Goal: Task Accomplishment & Management: Complete application form

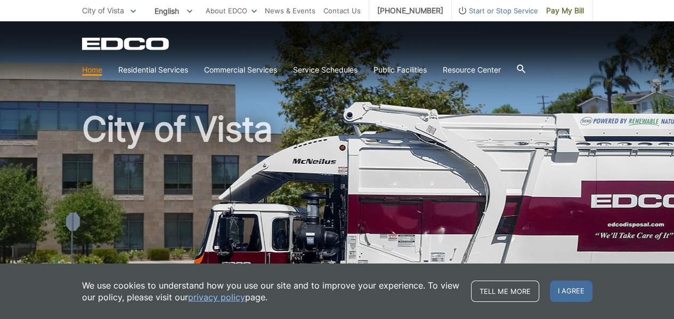
click at [486, 7] on span "Start or Stop Service" at bounding box center [495, 11] width 86 height 12
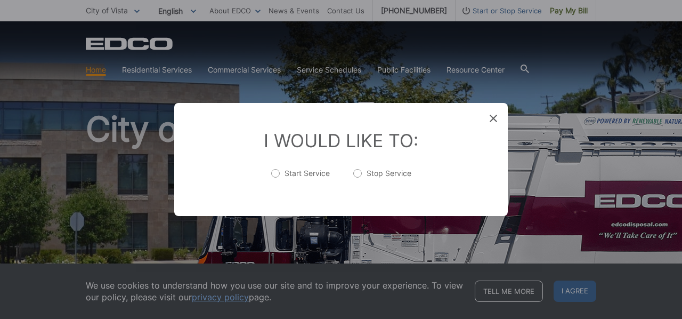
click at [358, 173] on label "Stop Service" at bounding box center [382, 178] width 58 height 21
radio input "true"
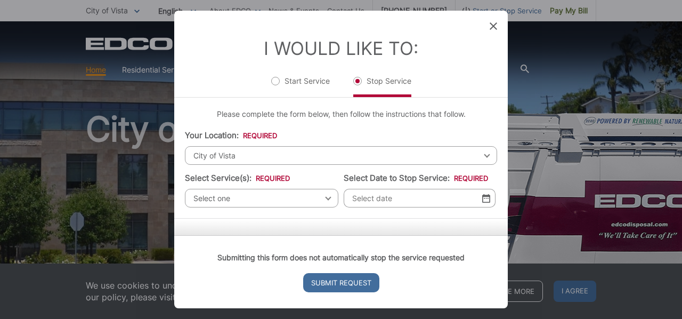
click at [198, 153] on span "City of Vista" at bounding box center [341, 155] width 312 height 19
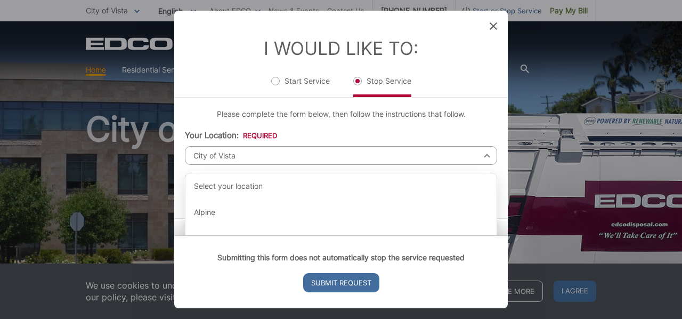
click at [203, 156] on span "City of Vista" at bounding box center [341, 155] width 312 height 19
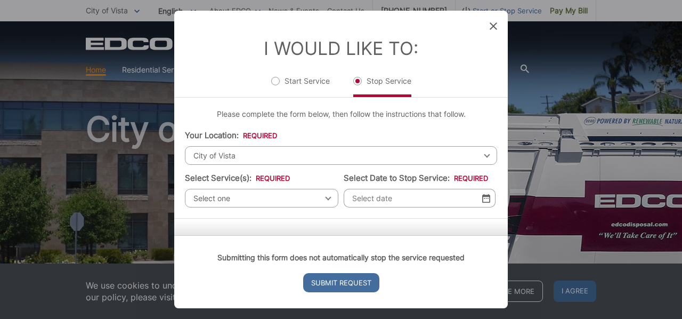
click at [205, 158] on span "City of Vista" at bounding box center [341, 155] width 312 height 19
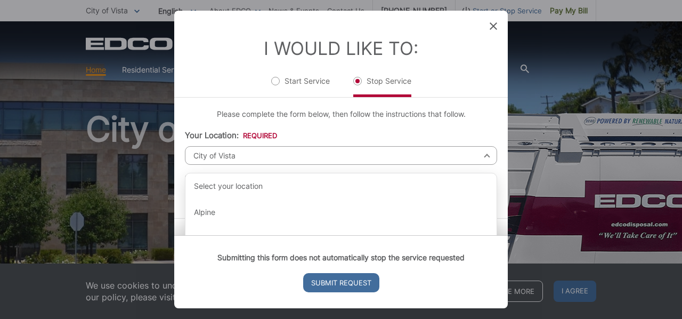
click at [201, 152] on span "City of Vista" at bounding box center [341, 155] width 312 height 19
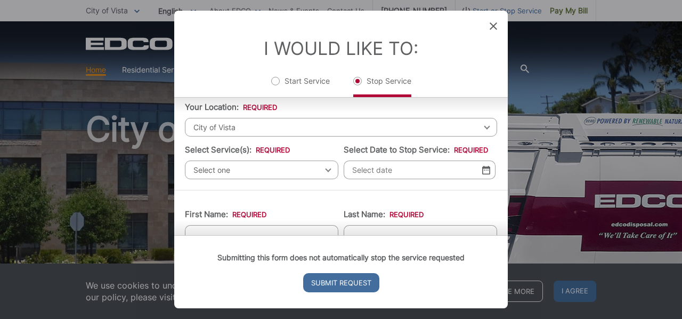
scroll to position [27, 0]
click at [320, 168] on span "Select one" at bounding box center [261, 171] width 153 height 19
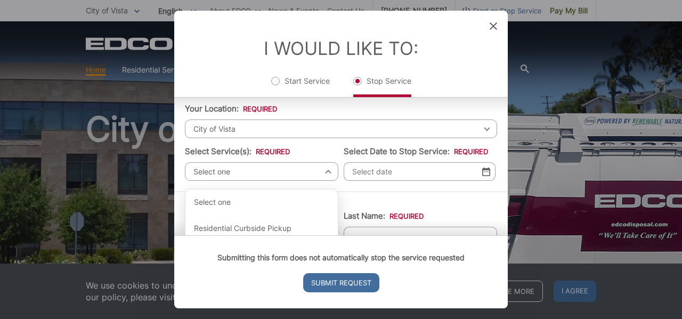
scroll to position [9, 0]
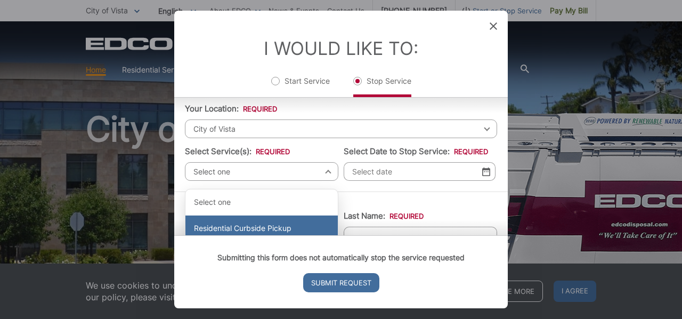
click at [287, 226] on div "Residential Curbside Pickup" at bounding box center [261, 228] width 152 height 26
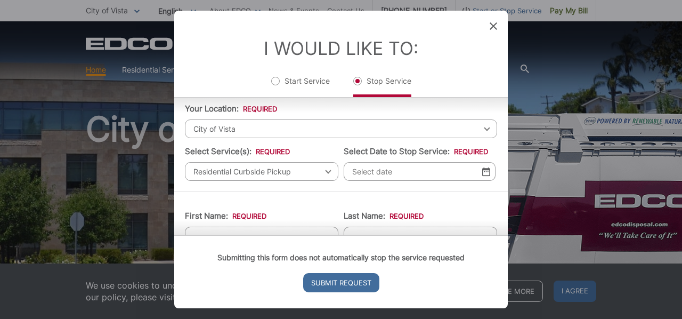
click at [358, 169] on input "Select Date to Stop Service: *" at bounding box center [420, 171] width 152 height 19
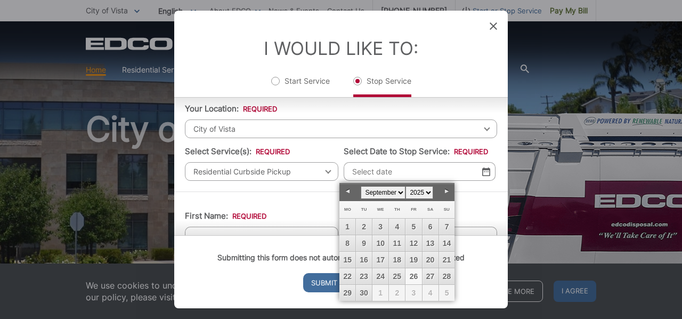
click at [454, 191] on link "Next" at bounding box center [447, 191] width 16 height 16
click at [449, 256] on link "19" at bounding box center [447, 259] width 16 height 16
type input "10/19/2025"
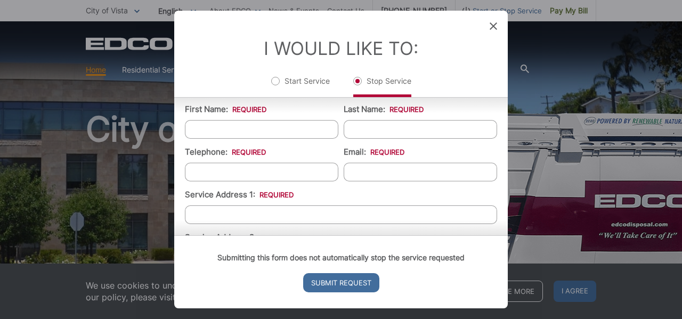
scroll to position [140, 0]
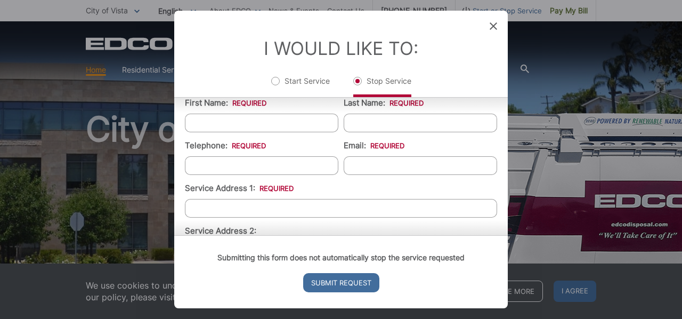
click at [214, 125] on input "First Name: *" at bounding box center [261, 122] width 153 height 19
type input "Jane"
click at [365, 126] on input "Last Name: *" at bounding box center [420, 122] width 153 height 19
type input "Cote"
click at [208, 167] on input "Telephone: *" at bounding box center [261, 165] width 153 height 19
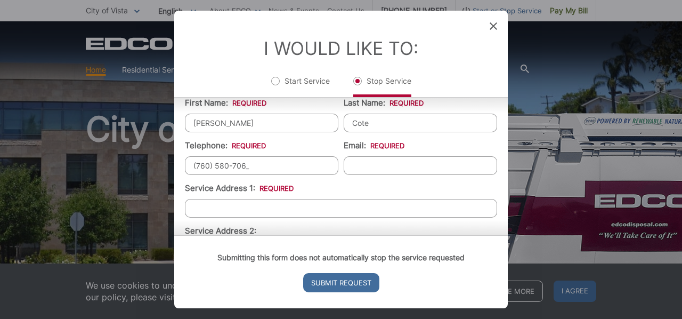
type input "(760) 580-7065"
click at [356, 164] on input "Email: *" at bounding box center [420, 165] width 153 height 19
type input "janetracey27@gmail.com"
click at [207, 205] on input "Service Address 1: *" at bounding box center [341, 208] width 312 height 19
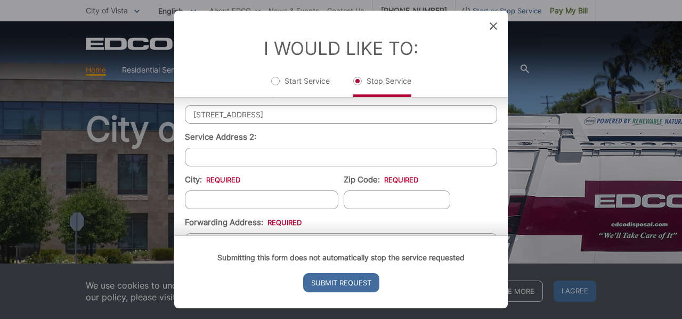
scroll to position [234, 0]
type input "1516 Promontory Ridge Way"
click at [207, 195] on input "City: *" at bounding box center [261, 198] width 153 height 19
type input "Vista"
click at [357, 196] on input "Zip Code: *" at bounding box center [397, 198] width 107 height 19
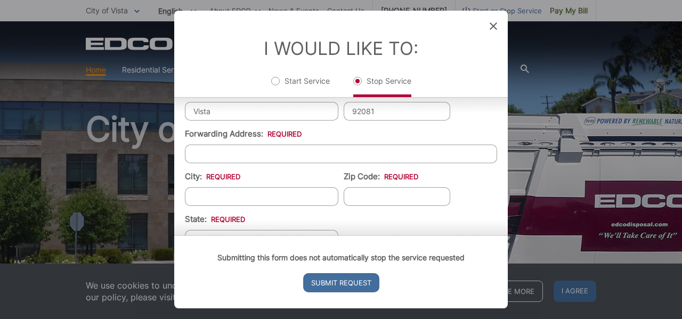
scroll to position [323, 0]
type input "92081"
click at [218, 154] on input "Forwarding Address: *" at bounding box center [341, 152] width 312 height 19
type input "3"
type input "257 Holiday Way"
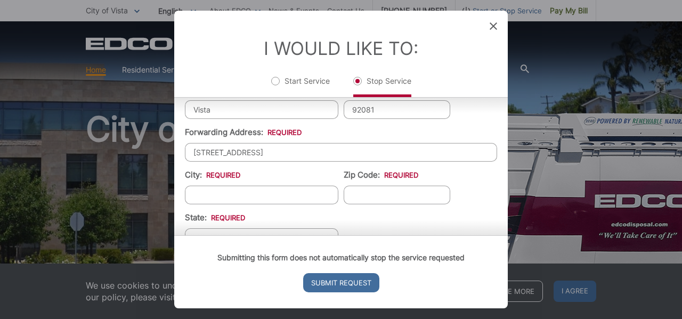
click at [208, 196] on input "City: *" at bounding box center [261, 194] width 153 height 19
type input "Oceanside"
click at [357, 195] on input "Zip Code: *" at bounding box center [397, 194] width 107 height 19
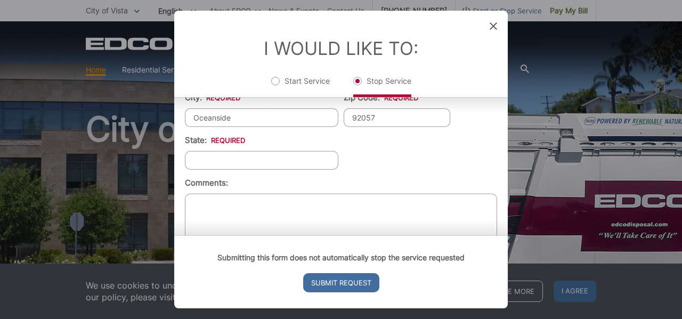
scroll to position [405, 0]
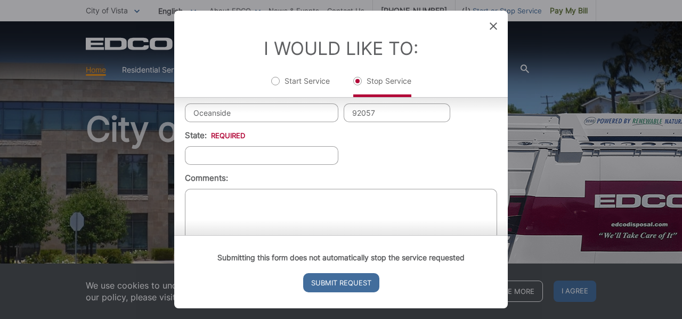
type input "92057"
click at [214, 156] on input "State: *" at bounding box center [261, 155] width 153 height 19
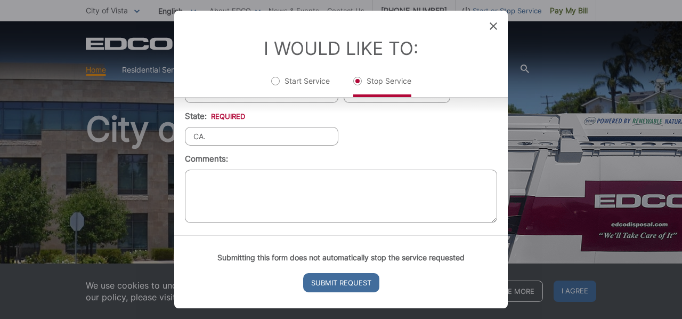
type input "CA."
click at [221, 180] on textarea "Comments:" at bounding box center [341, 195] width 312 height 53
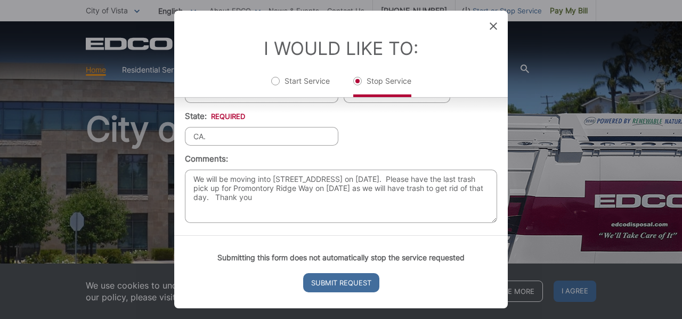
click at [486, 192] on textarea "We will be moving into 257 Holiday Way on October 17th. Please have the last tr…" at bounding box center [341, 195] width 312 height 53
type textarea "We will be moving into 257 Holiday Way on October 17th. Please have the last tr…"
click at [354, 282] on input "Submit Request" at bounding box center [341, 282] width 76 height 19
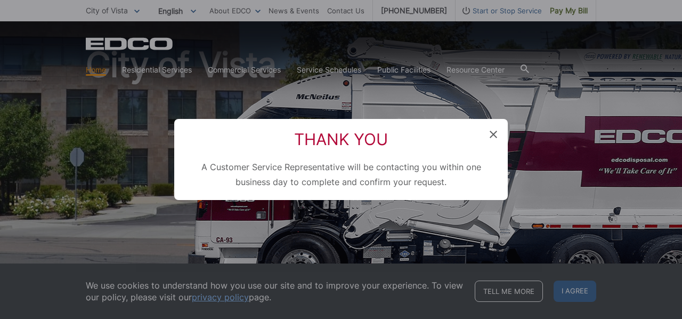
scroll to position [0, 0]
click at [494, 135] on icon at bounding box center [493, 134] width 7 height 7
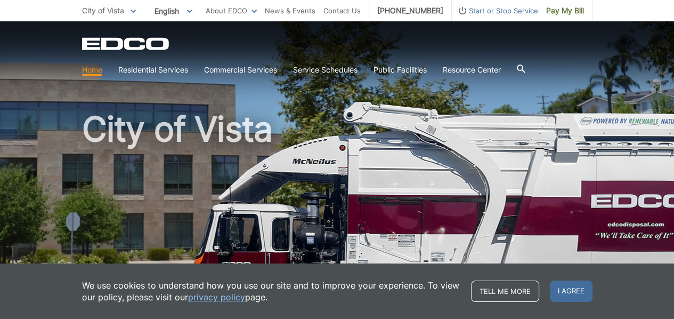
click at [496, 8] on span "Start or Stop Service" at bounding box center [495, 11] width 86 height 12
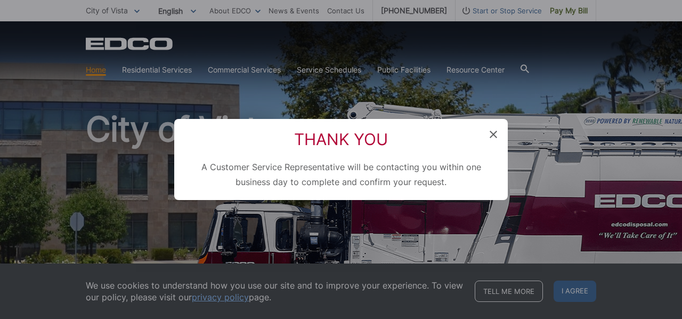
click at [496, 130] on span at bounding box center [493, 134] width 7 height 11
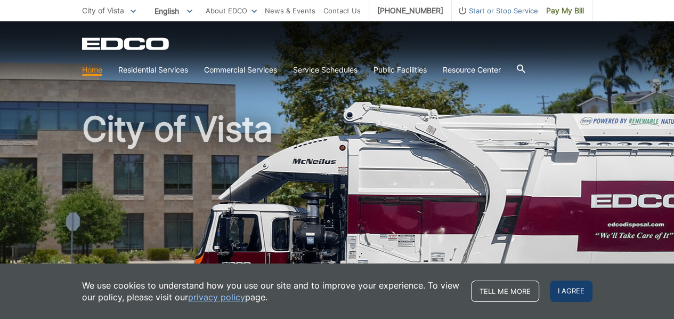
click at [574, 290] on span "I agree" at bounding box center [571, 290] width 43 height 21
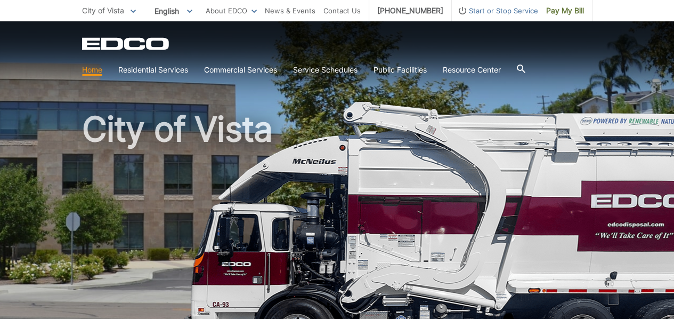
click at [510, 7] on span "Start or Stop Service" at bounding box center [495, 11] width 86 height 12
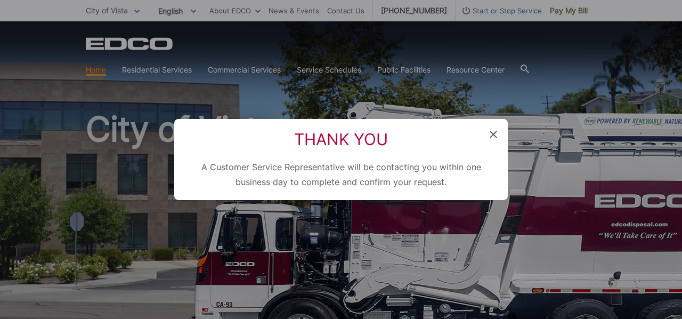
click at [494, 132] on icon at bounding box center [493, 134] width 7 height 7
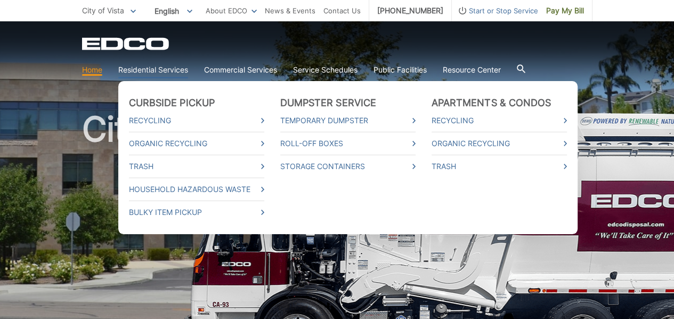
click at [157, 73] on link "Residential Services" at bounding box center [153, 70] width 70 height 12
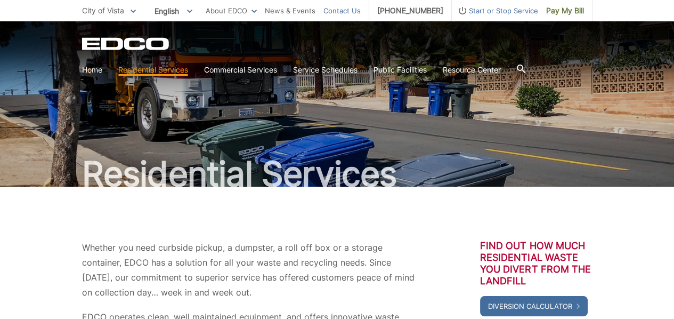
click at [360, 6] on link "Contact Us" at bounding box center [341, 11] width 37 height 12
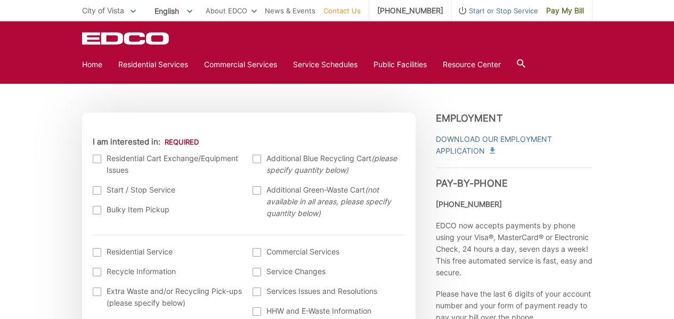
scroll to position [298, 0]
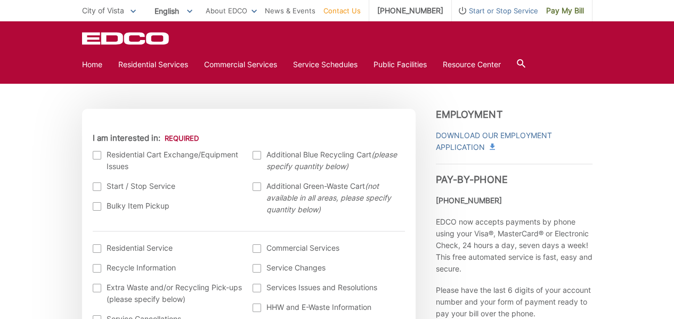
click at [96, 185] on div at bounding box center [97, 186] width 9 height 9
click at [0, 0] on input "Start / Stop Service" at bounding box center [0, 0] width 0 height 0
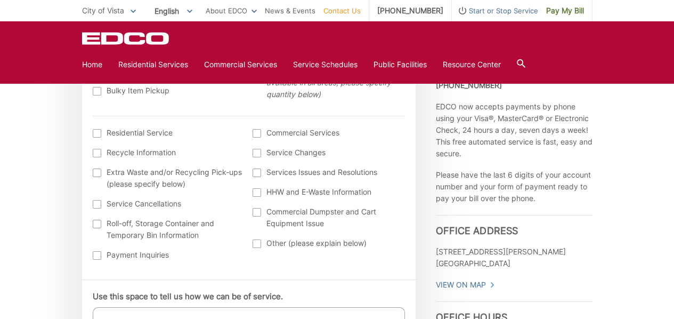
scroll to position [416, 0]
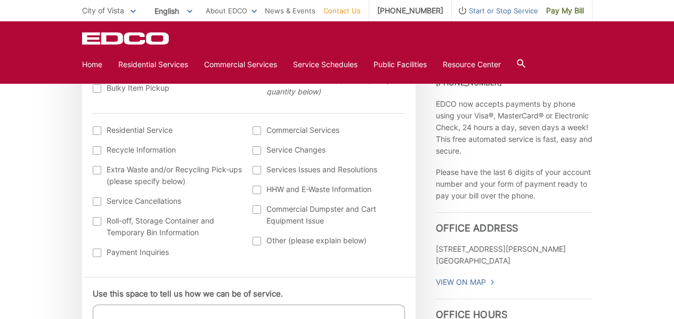
click at [94, 130] on div at bounding box center [97, 130] width 9 height 9
click at [0, 0] on input "I am interested in: (continued) *" at bounding box center [0, 0] width 0 height 0
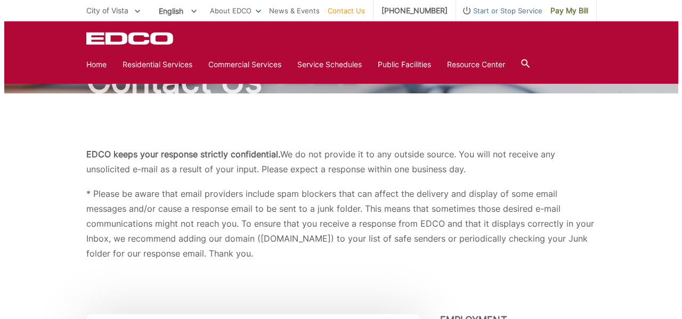
scroll to position [88, 0]
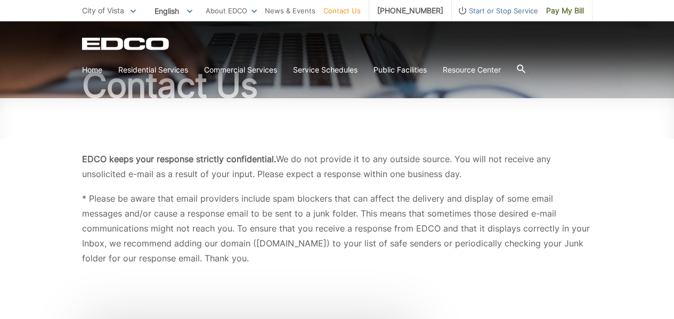
click at [487, 9] on span "Start or Stop Service" at bounding box center [495, 11] width 86 height 12
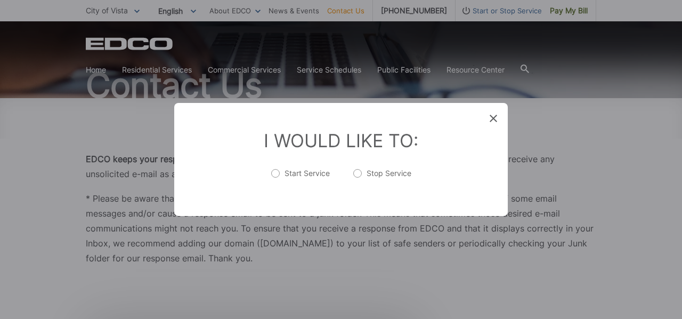
click at [275, 175] on label "Start Service" at bounding box center [300, 178] width 59 height 21
radio input "true"
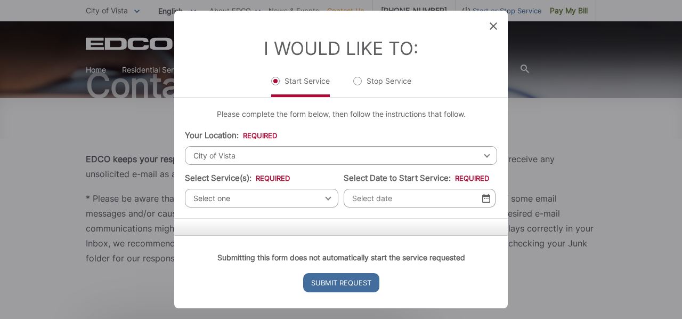
click at [200, 153] on span "City of Vista" at bounding box center [341, 155] width 312 height 19
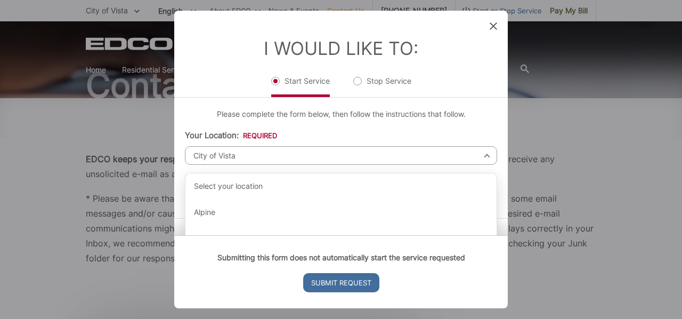
click at [234, 153] on span "City of Vista" at bounding box center [341, 155] width 312 height 19
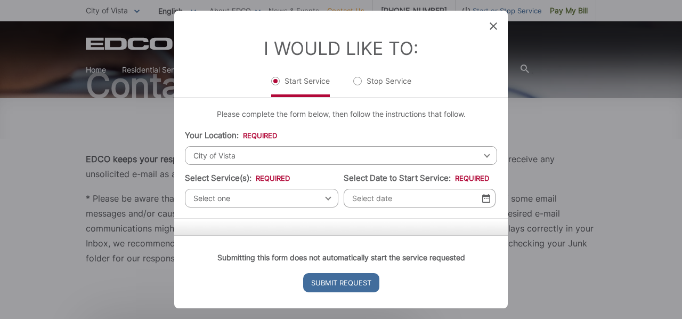
click at [253, 158] on span "City of Vista" at bounding box center [341, 155] width 312 height 19
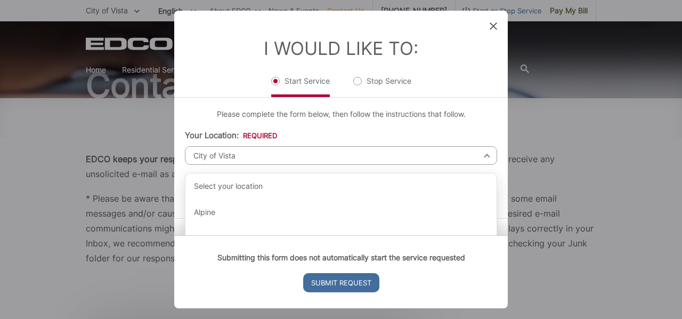
click at [243, 157] on span "City of Vista" at bounding box center [341, 155] width 312 height 19
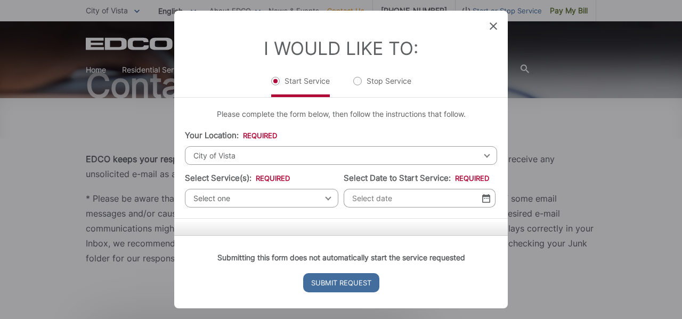
click at [481, 156] on div "[GEOGRAPHIC_DATA] Select your location Alpine [GEOGRAPHIC_DATA][PERSON_NAME][GE…" at bounding box center [341, 155] width 312 height 19
click at [482, 155] on span "City of Vista" at bounding box center [341, 155] width 312 height 19
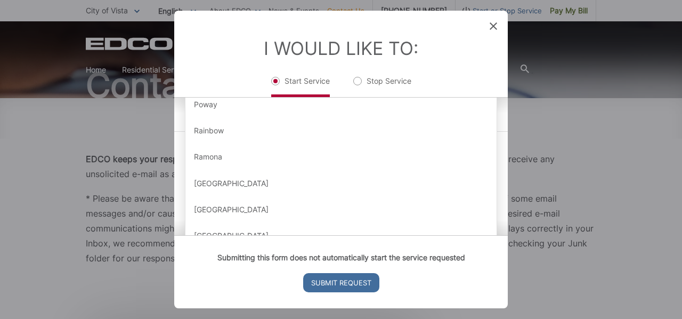
scroll to position [1027, 0]
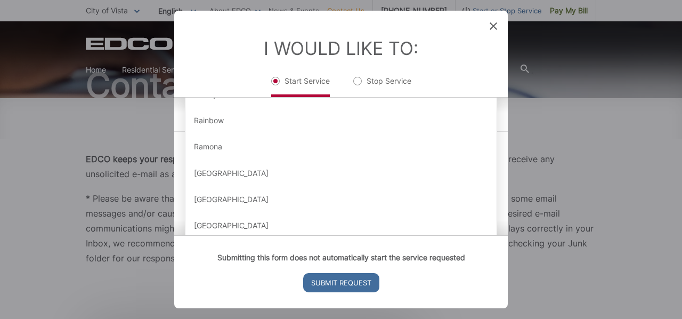
click at [495, 28] on icon at bounding box center [493, 25] width 7 height 7
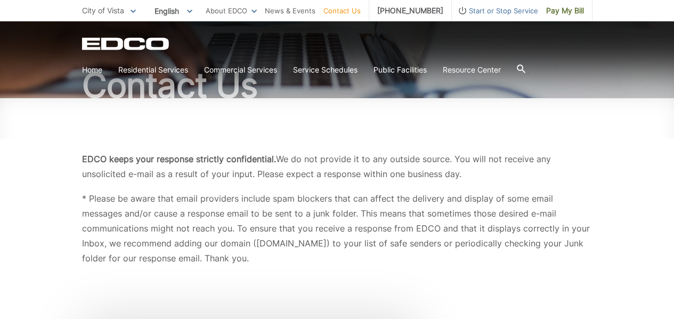
click at [503, 9] on span "Start or Stop Service" at bounding box center [495, 11] width 86 height 12
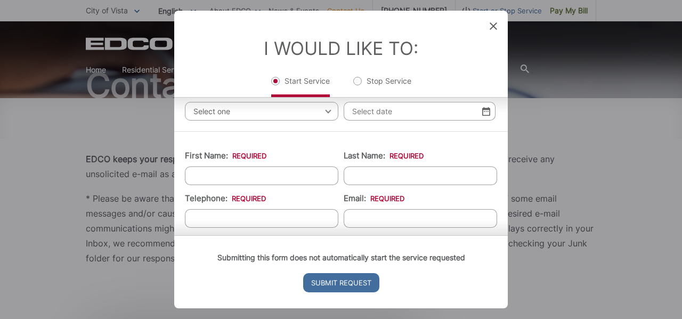
click at [207, 109] on span "Select one" at bounding box center [261, 111] width 153 height 19
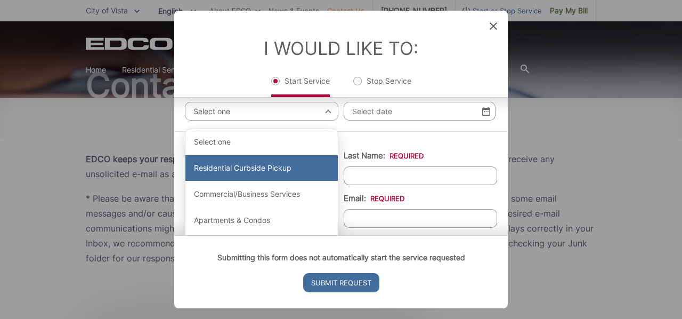
click at [262, 175] on div "Residential Curbside Pickup" at bounding box center [261, 168] width 152 height 26
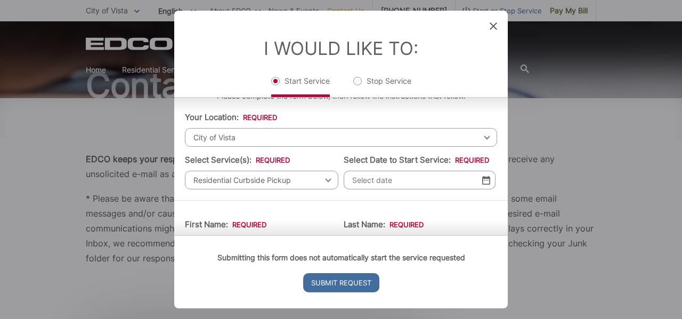
scroll to position [0, 0]
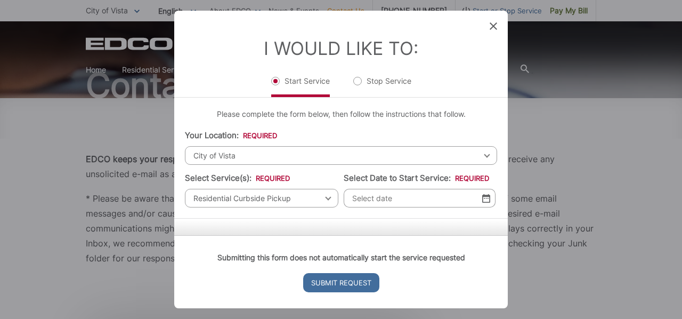
click at [249, 159] on span "City of Vista" at bounding box center [341, 155] width 312 height 19
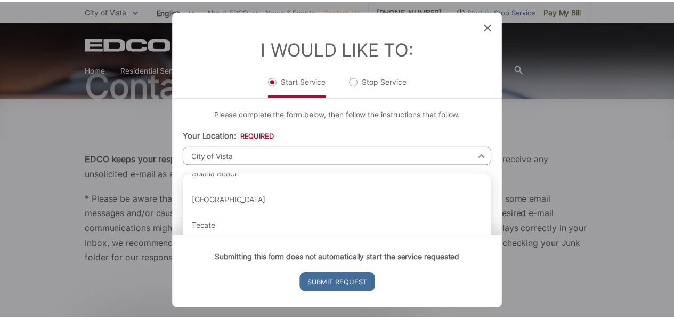
scroll to position [1471, 0]
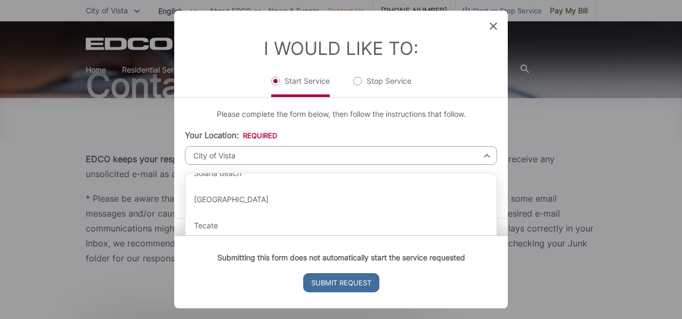
click at [484, 158] on span "City of Vista" at bounding box center [341, 155] width 312 height 19
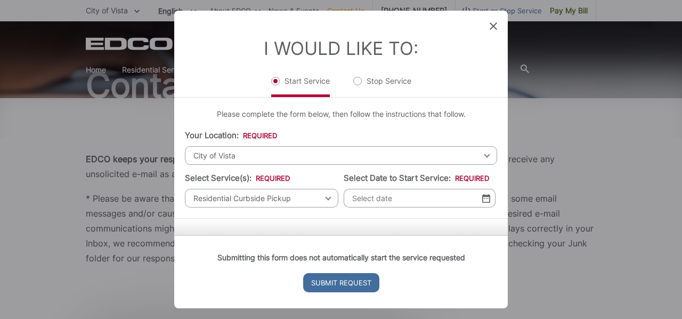
click at [491, 29] on icon at bounding box center [493, 25] width 7 height 7
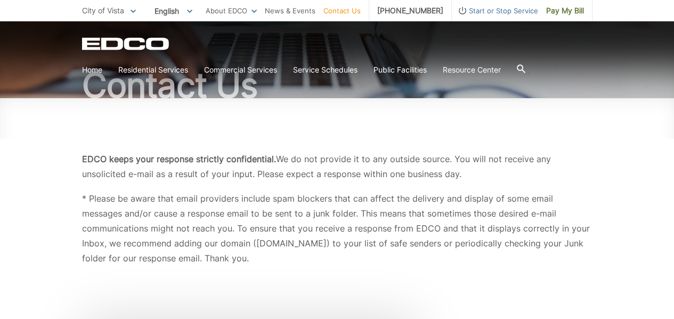
click at [134, 7] on span at bounding box center [133, 11] width 5 height 12
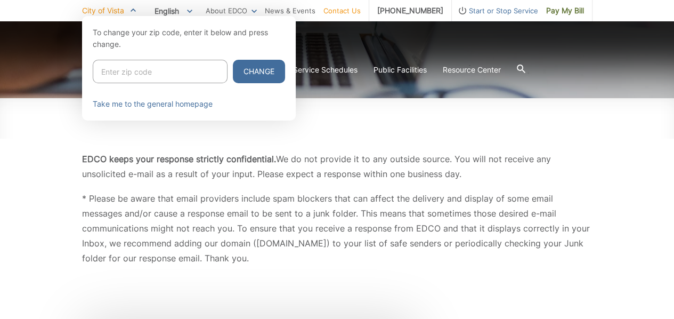
click at [105, 67] on input "Enter zip code" at bounding box center [160, 71] width 135 height 23
type input "92057"
click at [246, 68] on button "Change" at bounding box center [259, 71] width 52 height 23
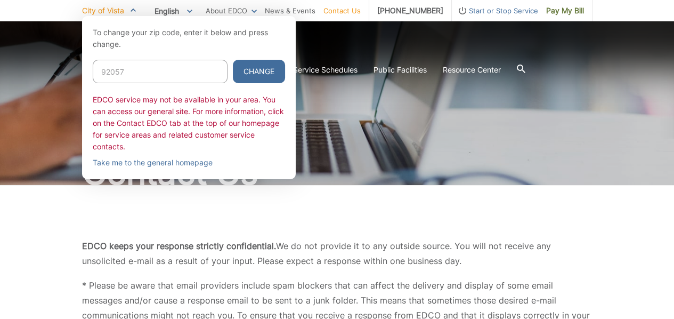
scroll to position [0, 0]
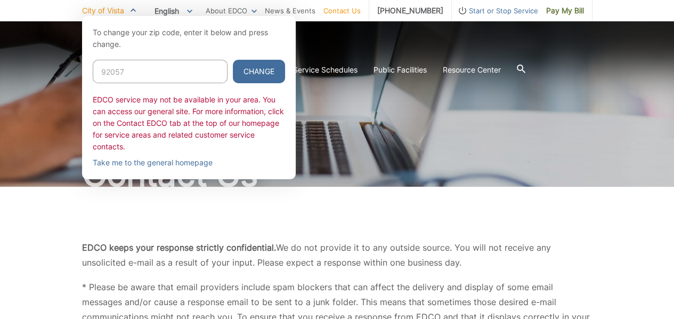
click at [249, 45] on p "To change your zip code, enter it below and press change." at bounding box center [189, 38] width 192 height 23
click at [627, 9] on div "City of Vista To change your zip code, enter it below and press change. 92057 C…" at bounding box center [337, 10] width 674 height 21
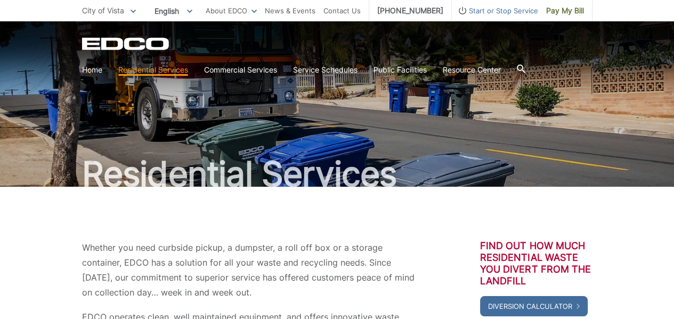
click at [92, 72] on link "Home" at bounding box center [92, 70] width 20 height 12
